Goal: Information Seeking & Learning: Compare options

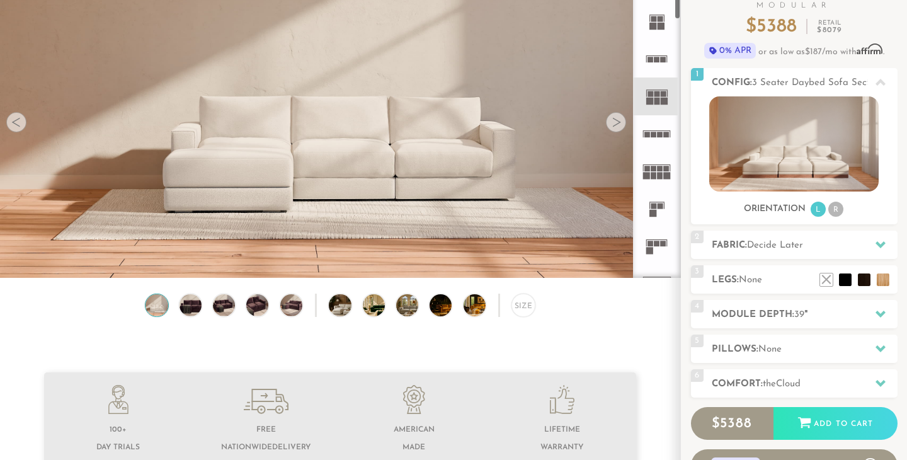
scroll to position [113, 0]
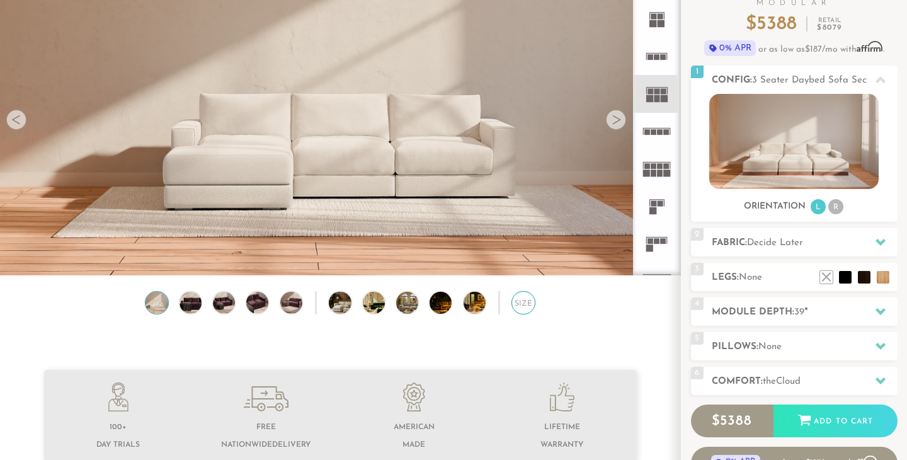
click at [515, 302] on div "Size" at bounding box center [523, 302] width 23 height 23
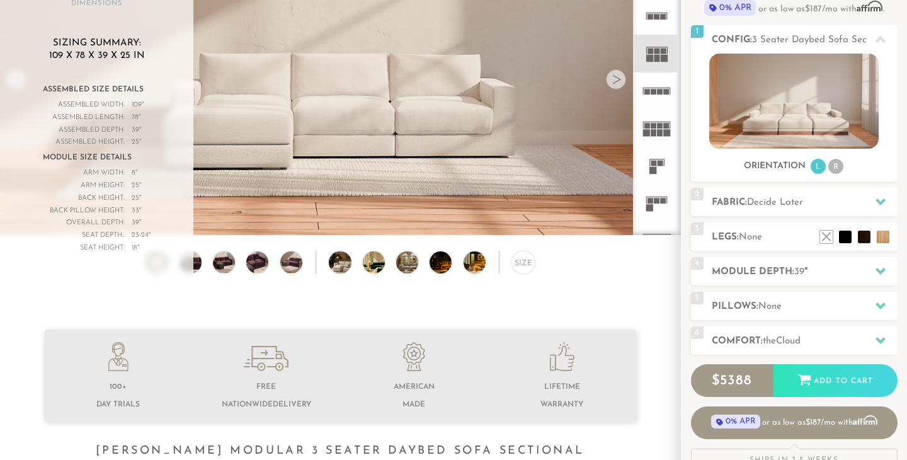
scroll to position [146, 0]
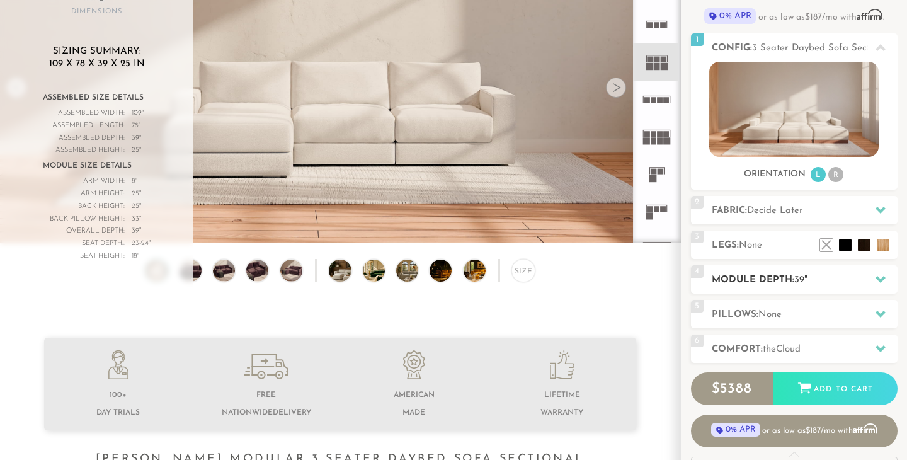
click at [741, 279] on h2 "Module Depth: 39 "" at bounding box center [805, 280] width 186 height 14
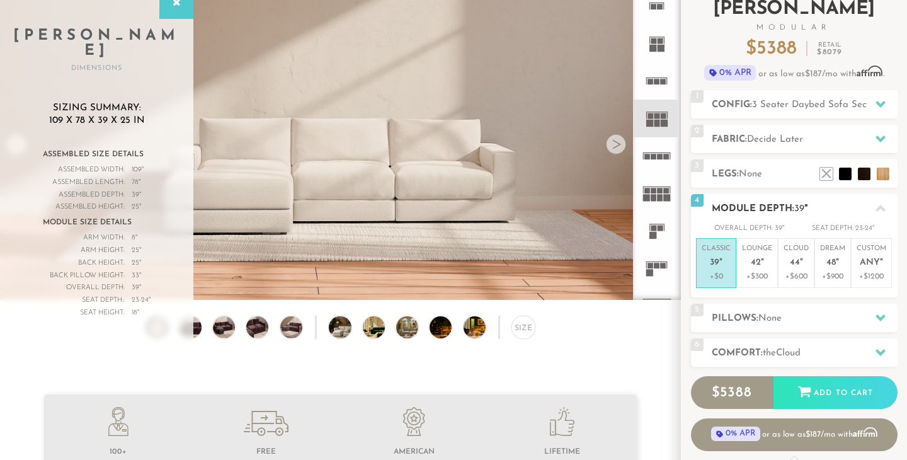
scroll to position [81, 0]
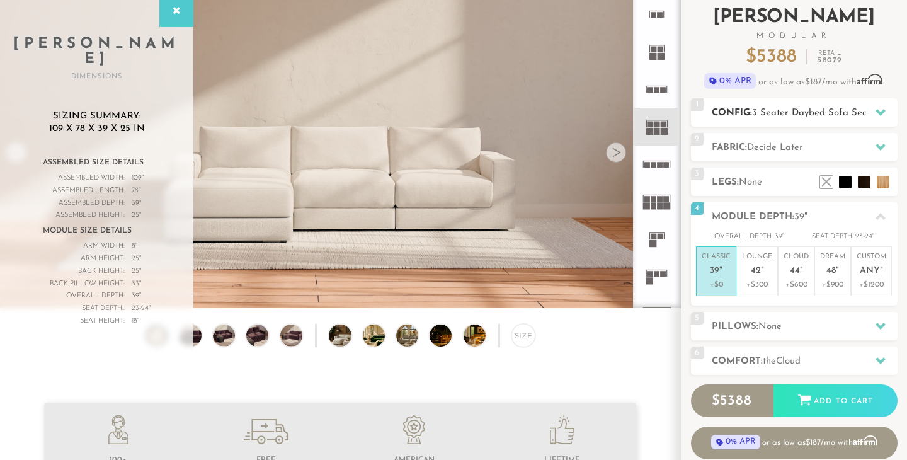
click at [808, 117] on span "3 Seater Daybed Sofa Sectional" at bounding box center [821, 112] width 139 height 9
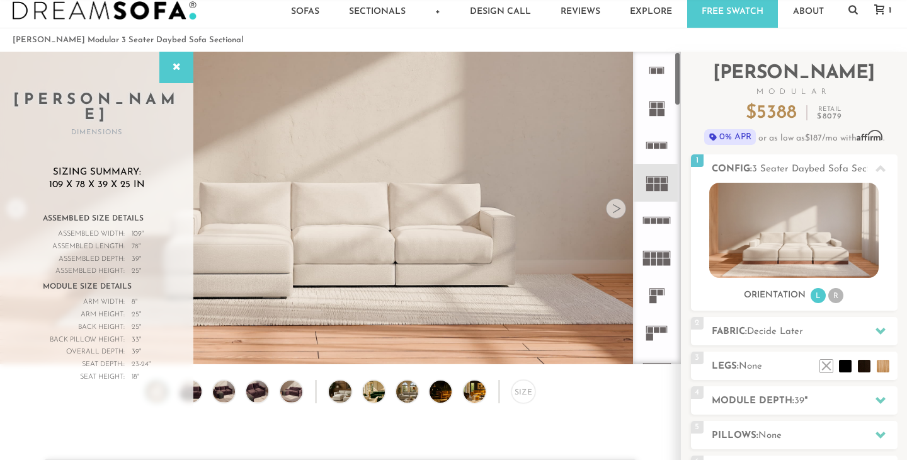
scroll to position [0, 0]
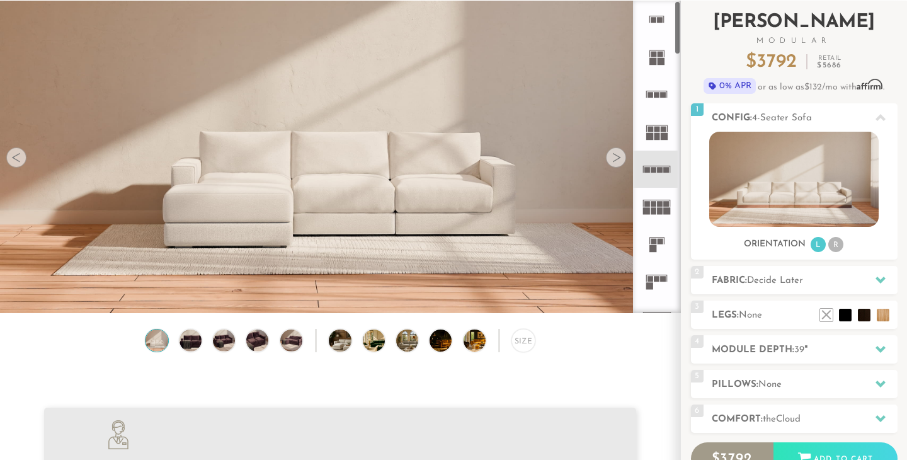
scroll to position [103, 0]
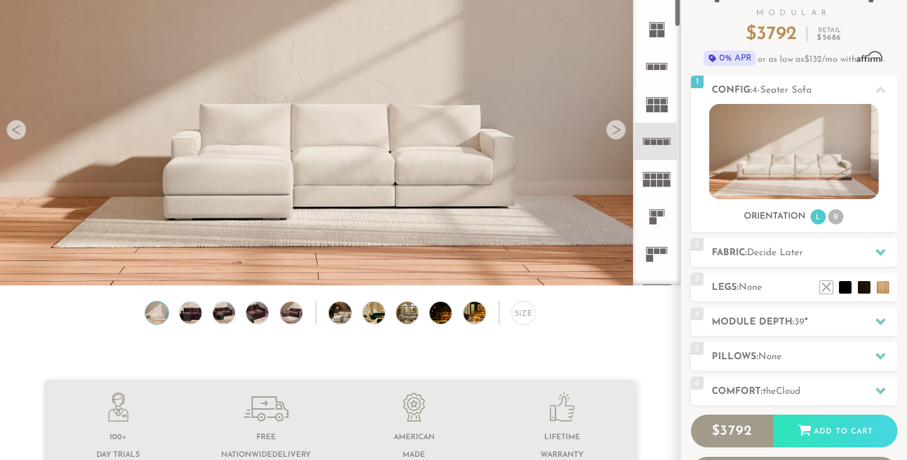
click at [662, 163] on icon at bounding box center [656, 178] width 37 height 37
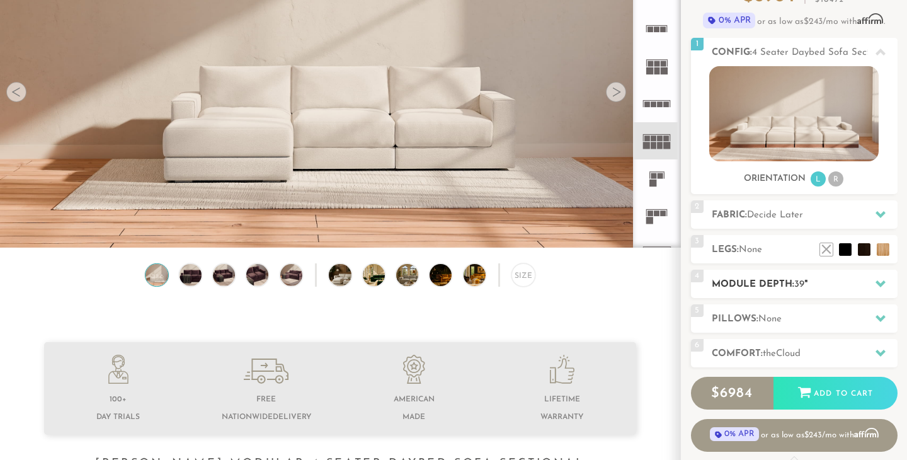
scroll to position [144, 0]
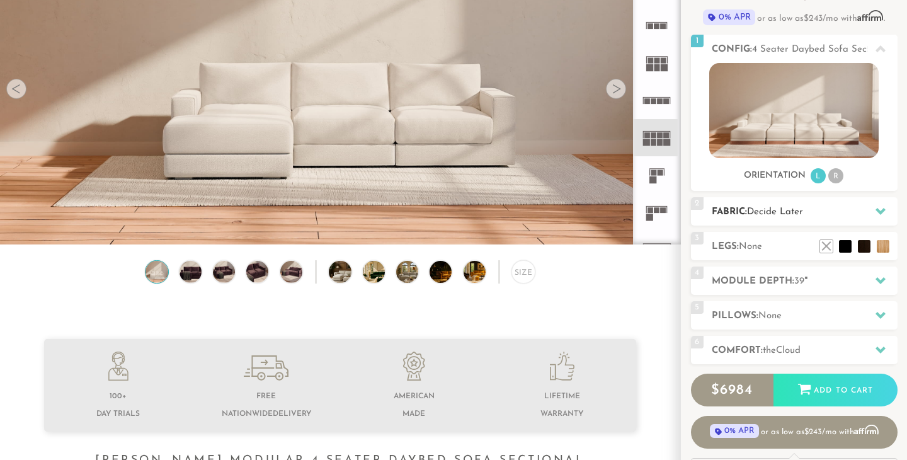
click at [804, 222] on div "2 Fabric: Decide Later" at bounding box center [794, 211] width 207 height 28
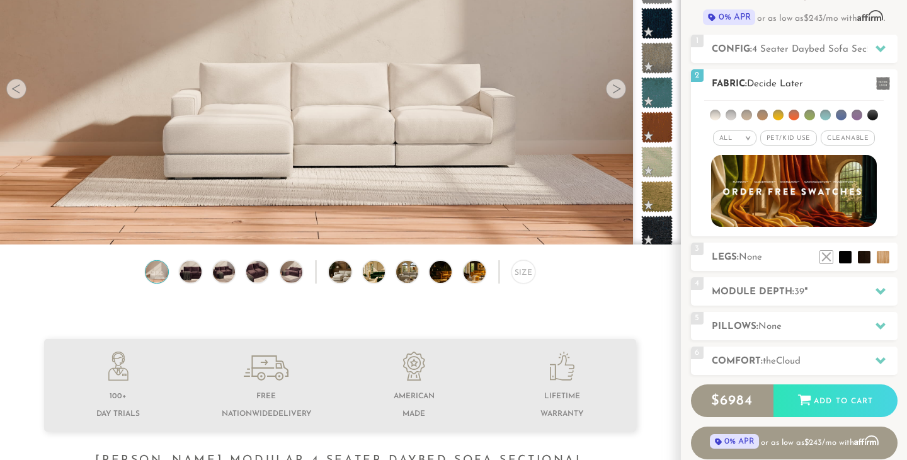
click at [730, 118] on li at bounding box center [731, 115] width 11 height 11
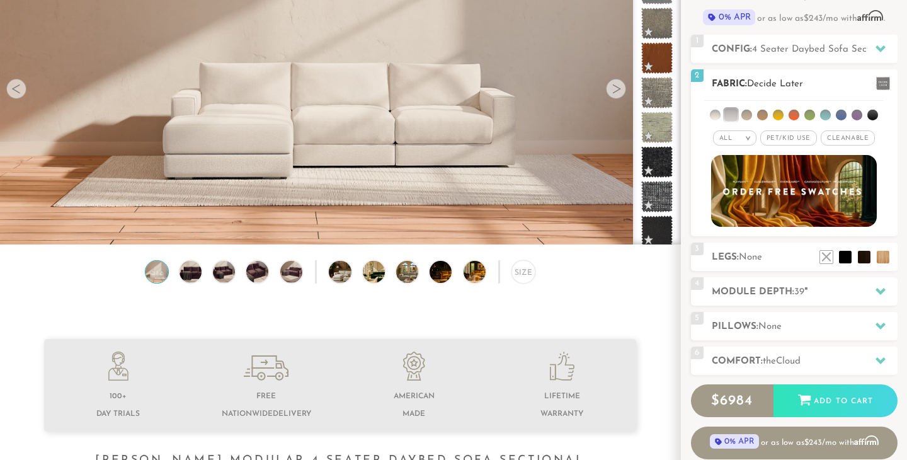
click at [780, 141] on span "Pet/Kid Use x" at bounding box center [789, 137] width 57 height 15
click at [730, 142] on div "All >" at bounding box center [729, 137] width 43 height 15
click at [737, 206] on li "Popular" at bounding box center [729, 208] width 43 height 20
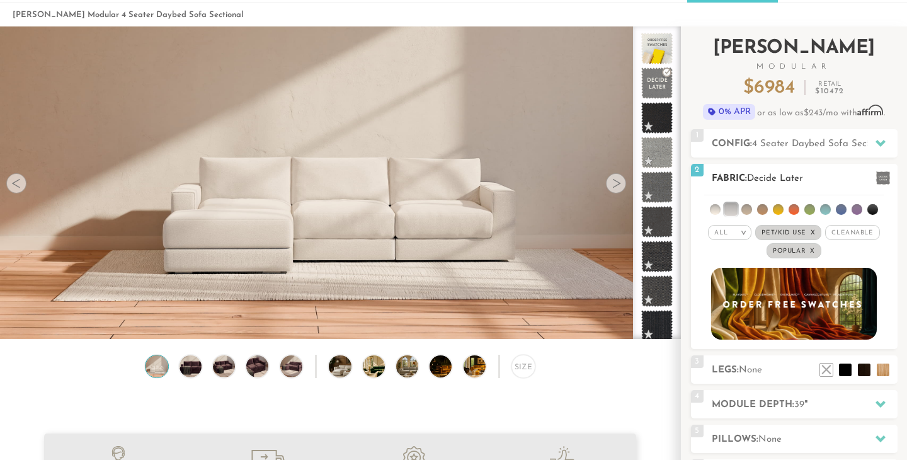
scroll to position [47, 0]
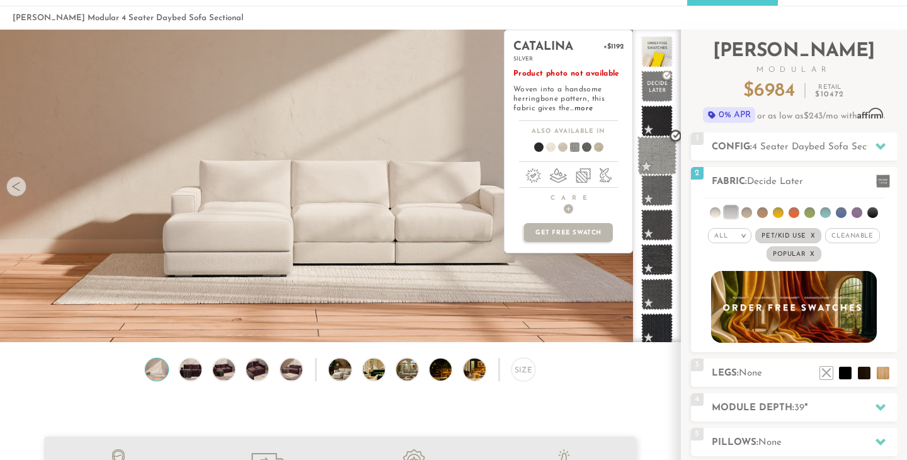
click at [662, 157] on span at bounding box center [658, 156] width 40 height 40
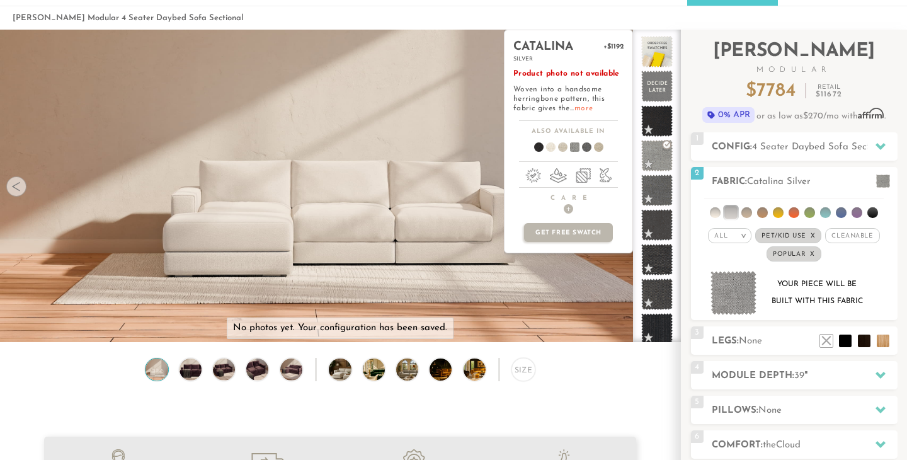
click at [582, 108] on link "more" at bounding box center [584, 109] width 18 height 8
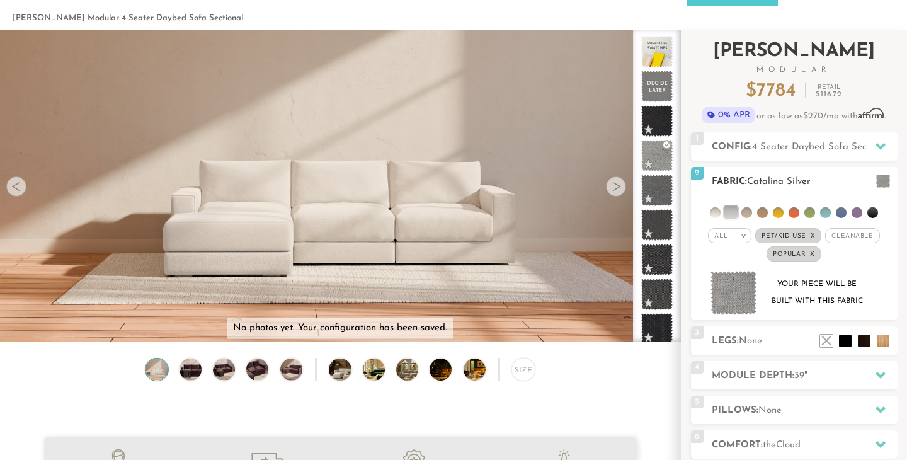
click at [728, 228] on div "All >" at bounding box center [729, 235] width 43 height 15
click at [737, 344] on li "Luxury" at bounding box center [729, 342] width 43 height 18
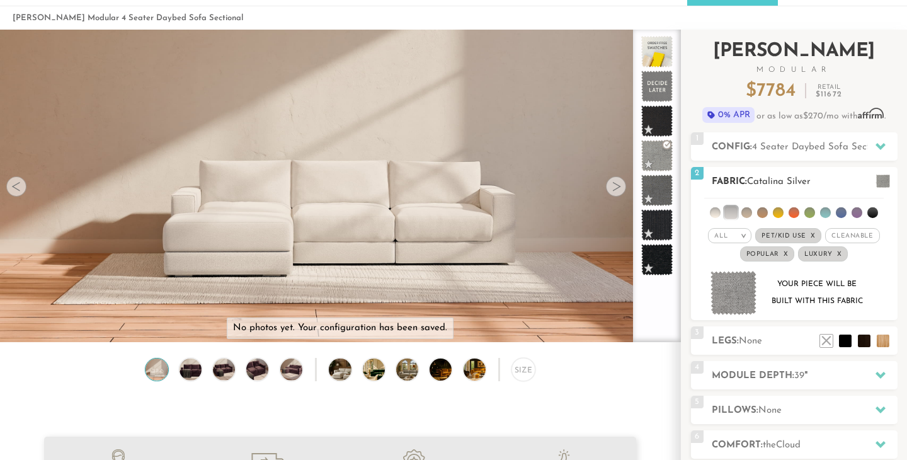
click at [787, 253] on em "x" at bounding box center [786, 254] width 5 height 7
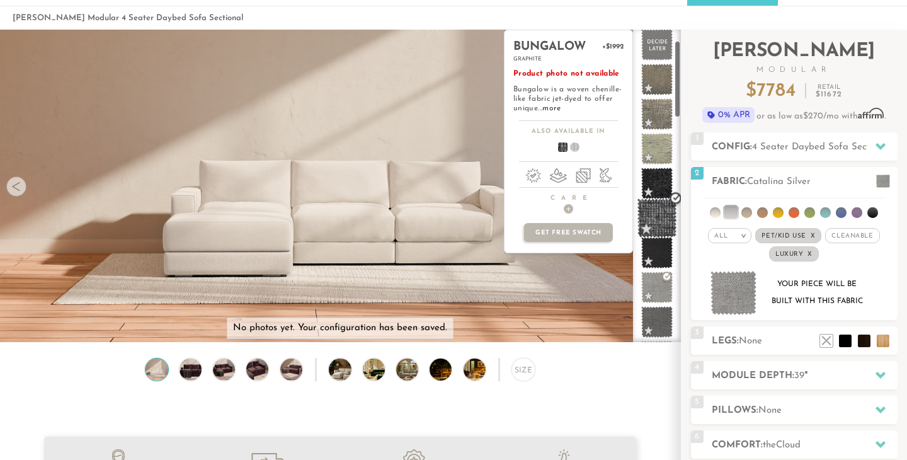
scroll to position [46, 0]
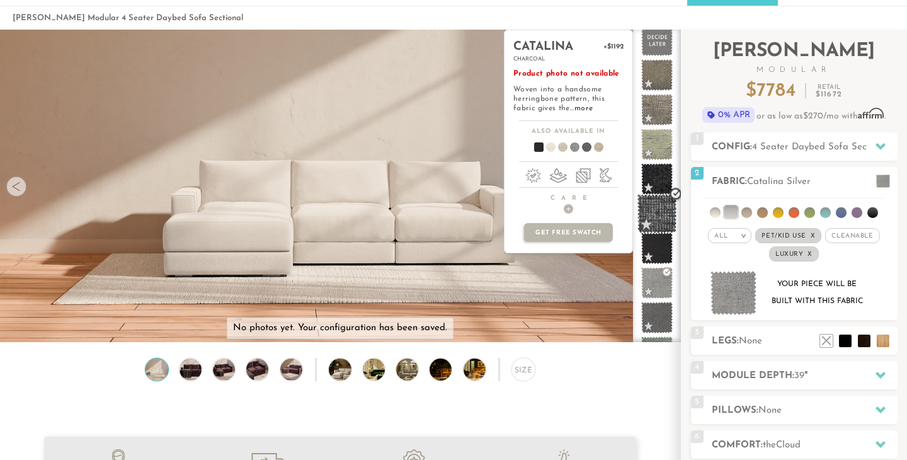
click at [662, 258] on span at bounding box center [657, 249] width 32 height 32
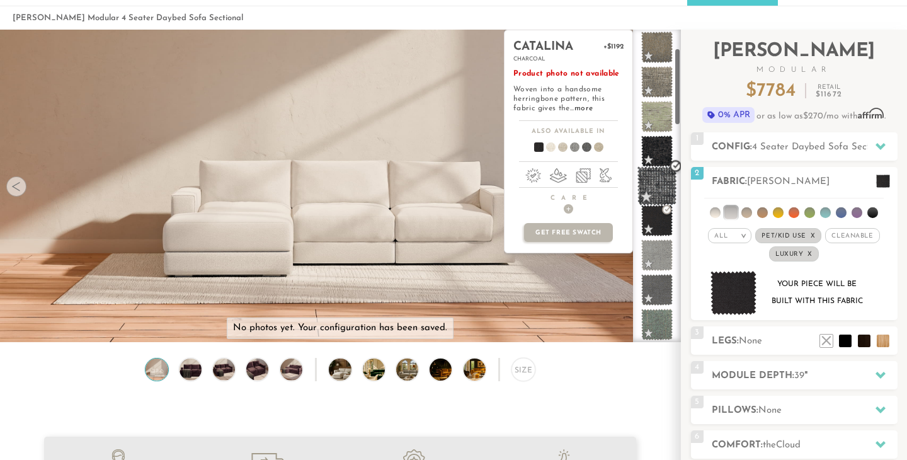
scroll to position [76, 0]
click at [662, 258] on span at bounding box center [657, 254] width 32 height 32
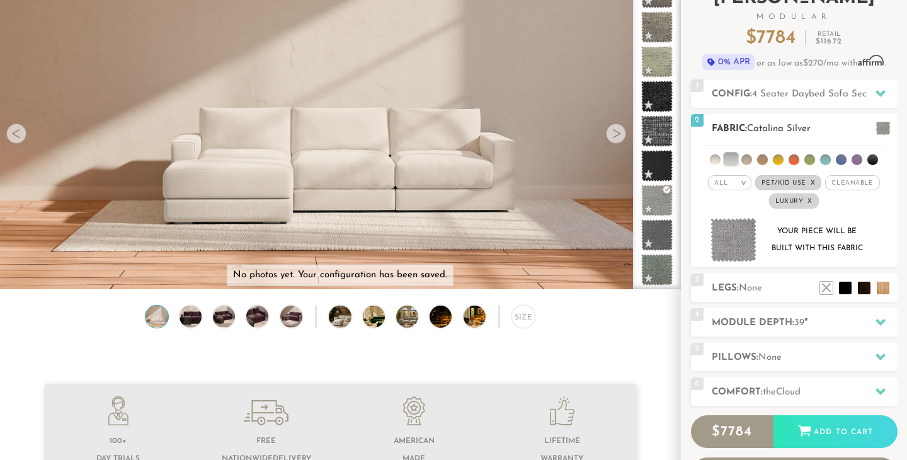
scroll to position [104, 0]
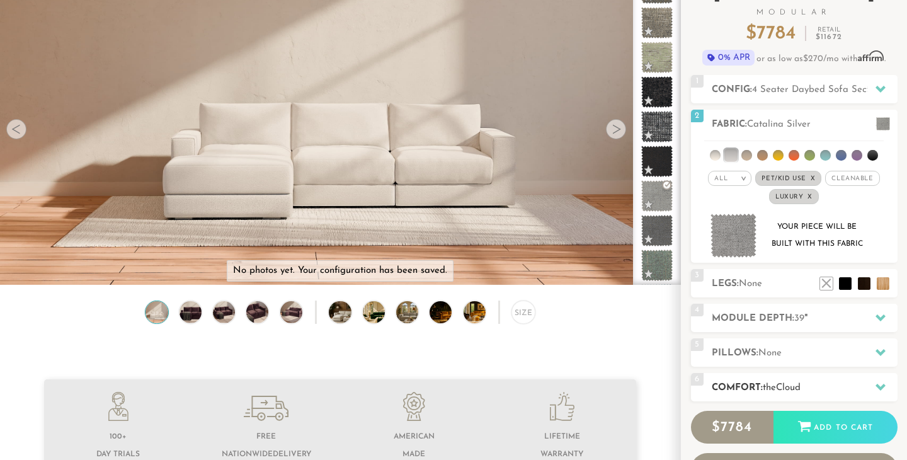
click at [746, 394] on h2 "Comfort: the Cloud" at bounding box center [805, 388] width 186 height 14
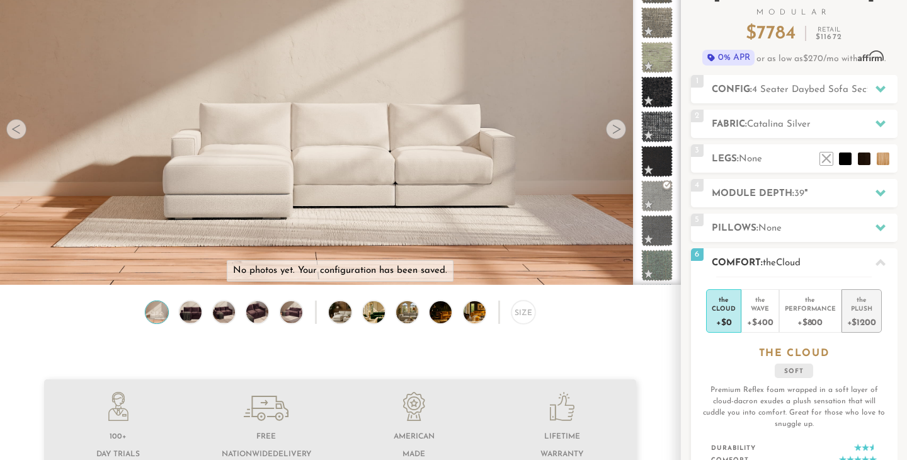
click at [861, 316] on div "+$1200" at bounding box center [861, 322] width 29 height 18
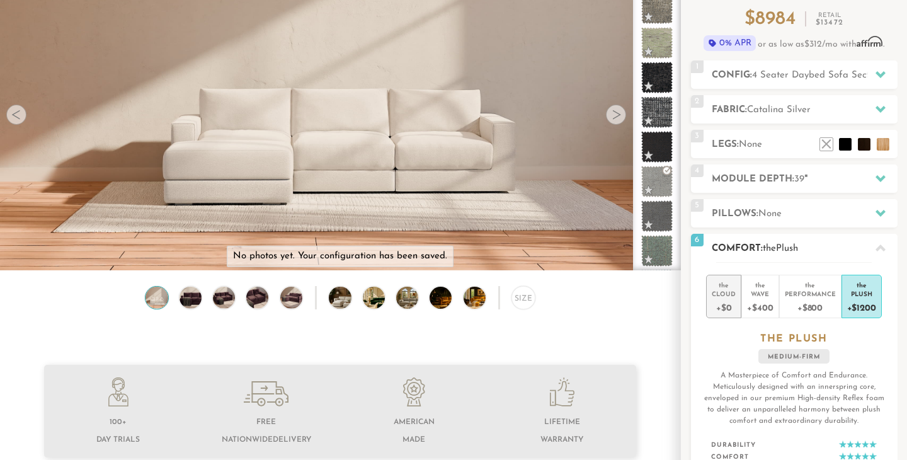
scroll to position [0, 0]
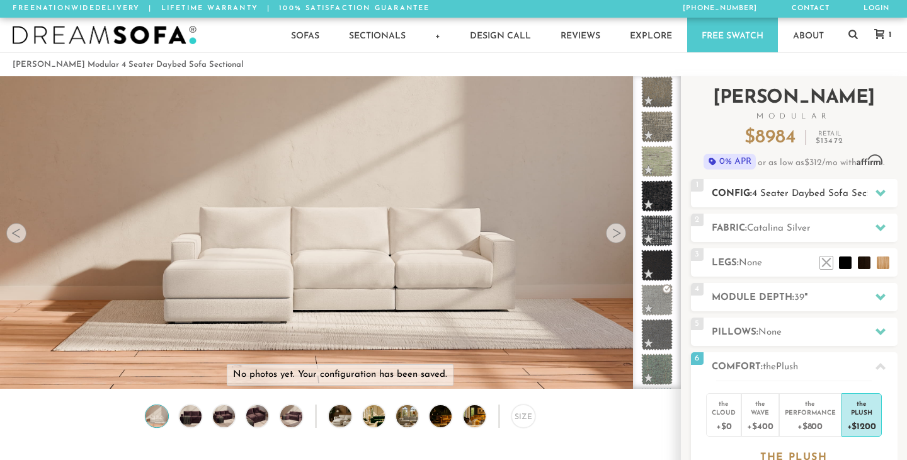
click at [809, 193] on span "4 Seater Daybed Sofa Sectional" at bounding box center [821, 193] width 139 height 9
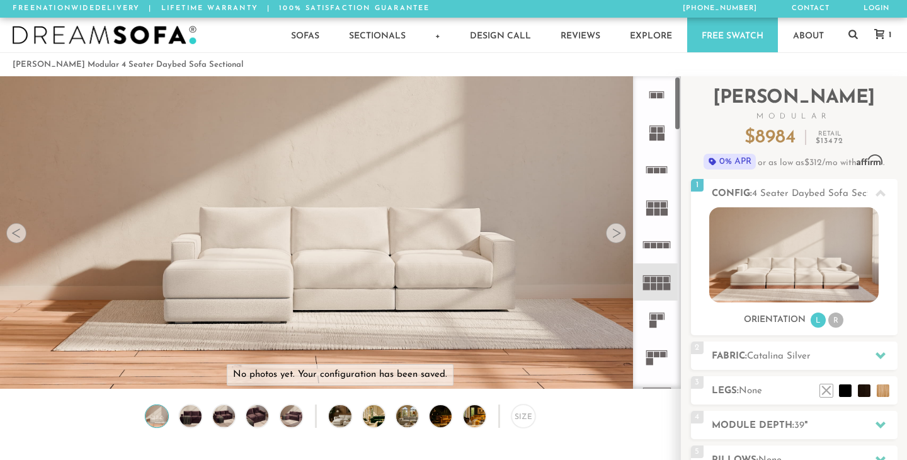
click at [645, 272] on icon at bounding box center [656, 281] width 37 height 37
click at [188, 417] on img at bounding box center [190, 416] width 26 height 22
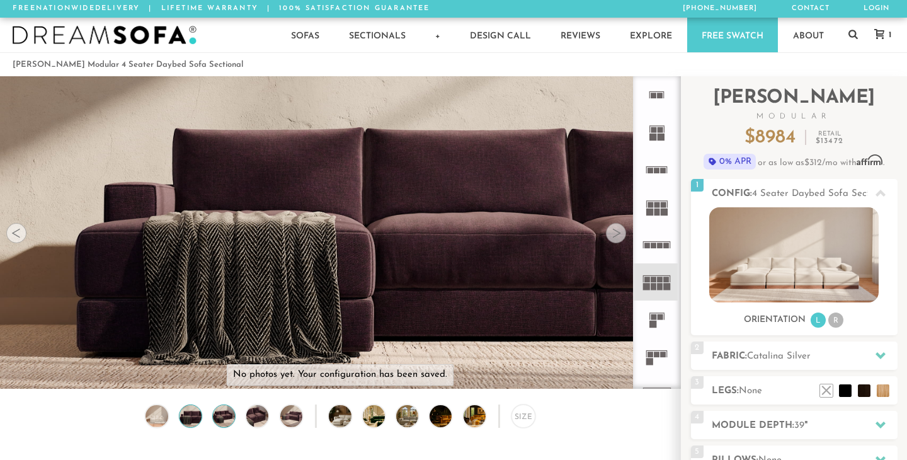
click at [233, 410] on img at bounding box center [224, 416] width 26 height 22
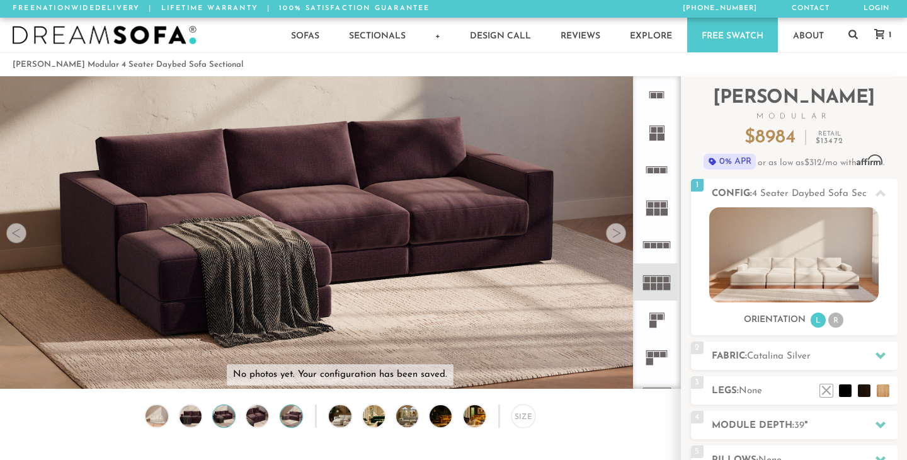
click at [290, 410] on img at bounding box center [291, 416] width 26 height 22
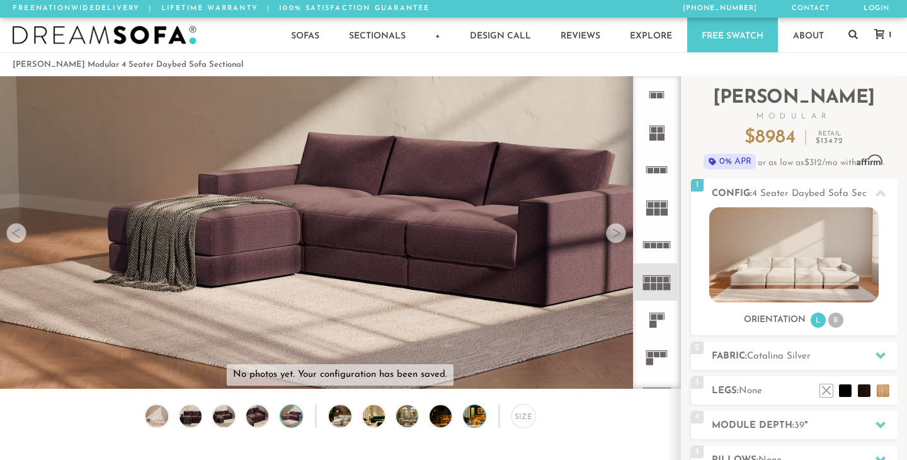
click at [473, 415] on img at bounding box center [483, 416] width 39 height 22
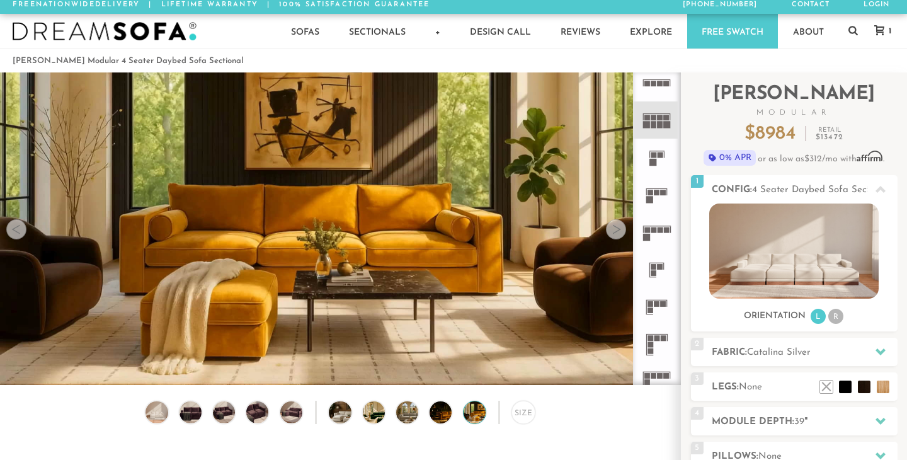
scroll to position [7, 0]
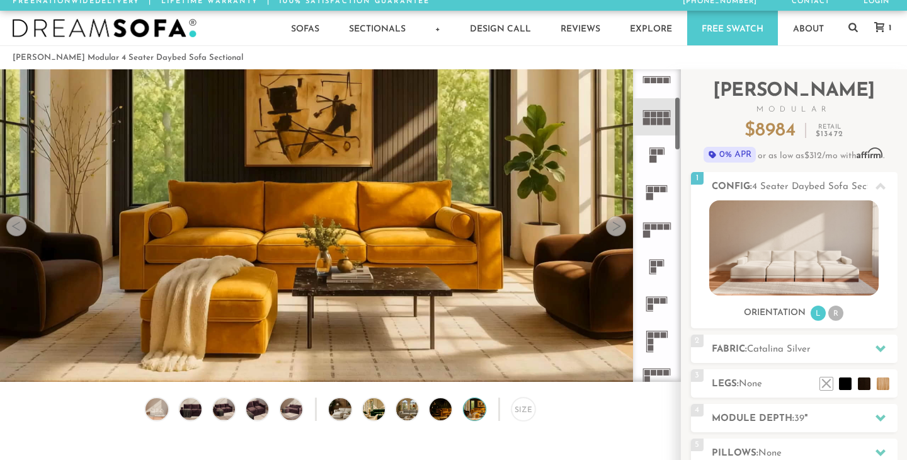
click at [655, 224] on rect at bounding box center [654, 227] width 6 height 6
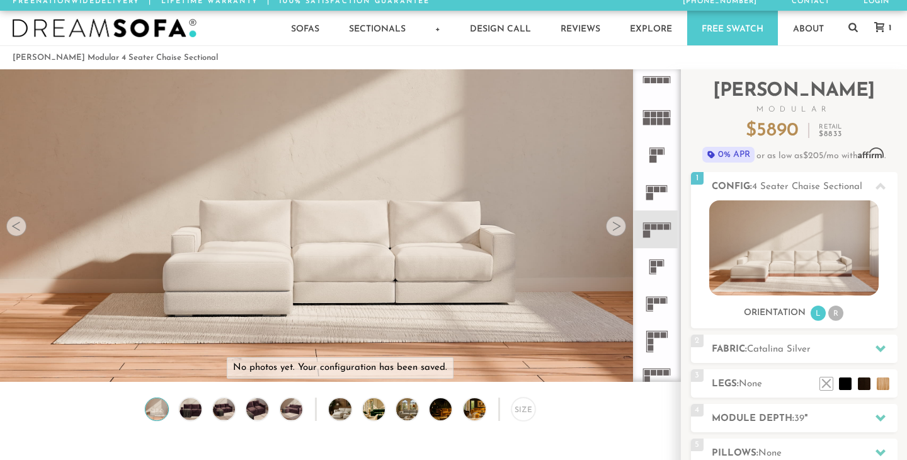
click at [653, 267] on icon at bounding box center [656, 266] width 37 height 37
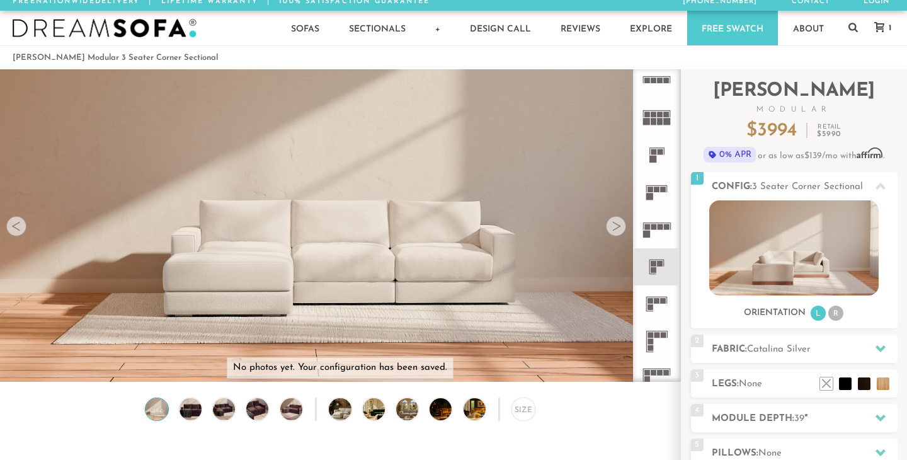
click at [655, 316] on icon at bounding box center [656, 303] width 37 height 37
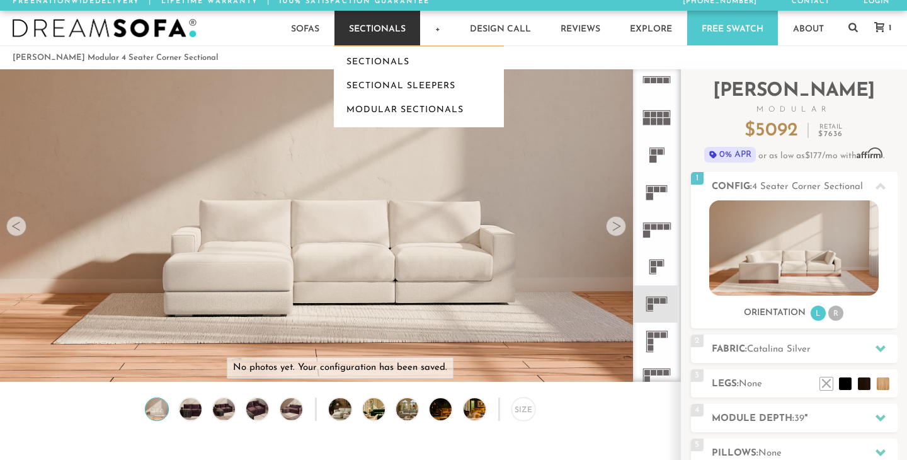
click at [395, 29] on link "Sectionals" at bounding box center [378, 28] width 86 height 35
